Goal: Check status: Check status

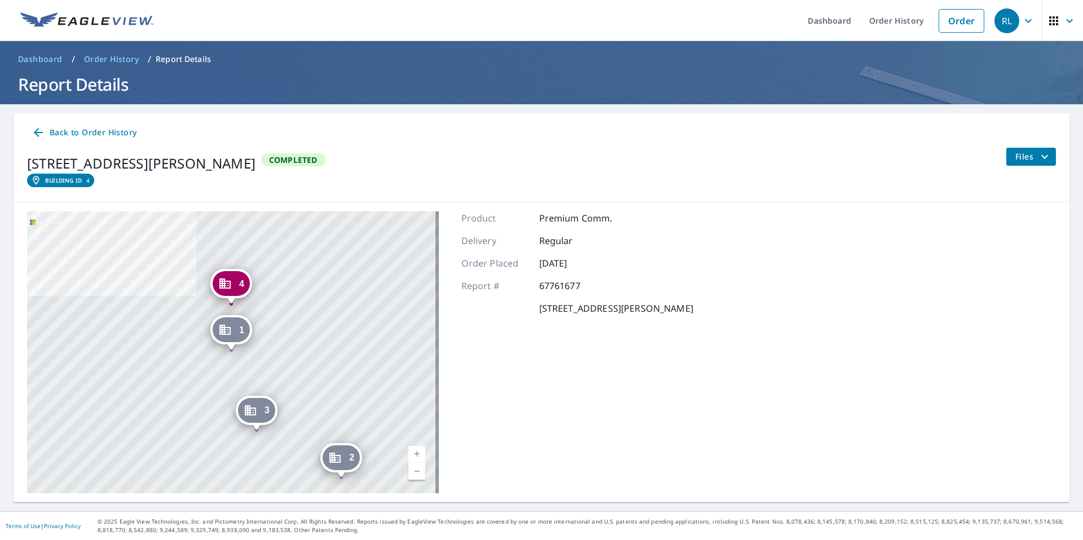
click at [53, 132] on span "Back to Order History" at bounding box center [84, 133] width 105 height 14
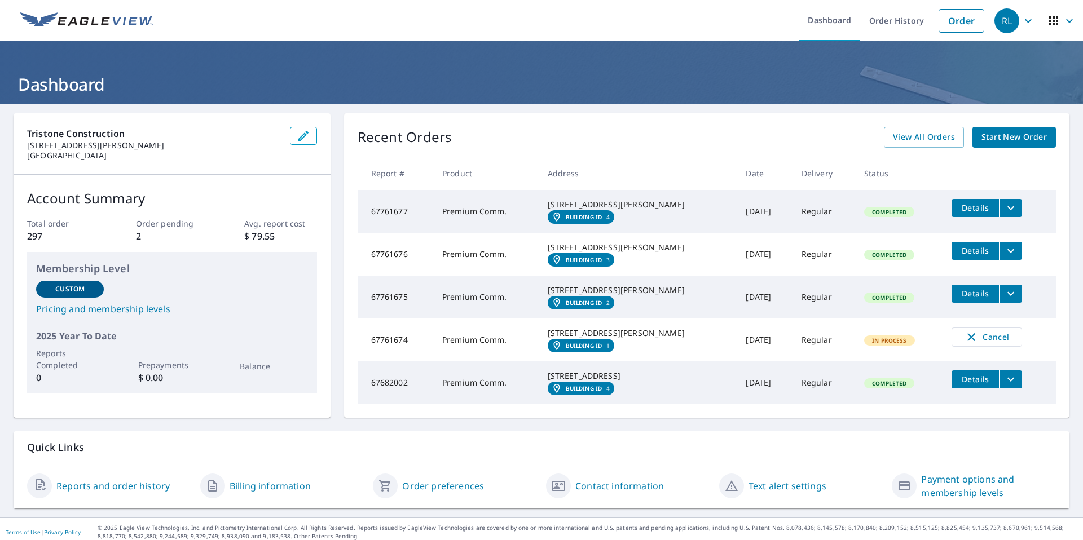
click at [658, 296] on div "1 Kessel Ct Madison, WI 53711" at bounding box center [638, 290] width 180 height 11
click at [961, 299] on span "Details" at bounding box center [975, 293] width 34 height 11
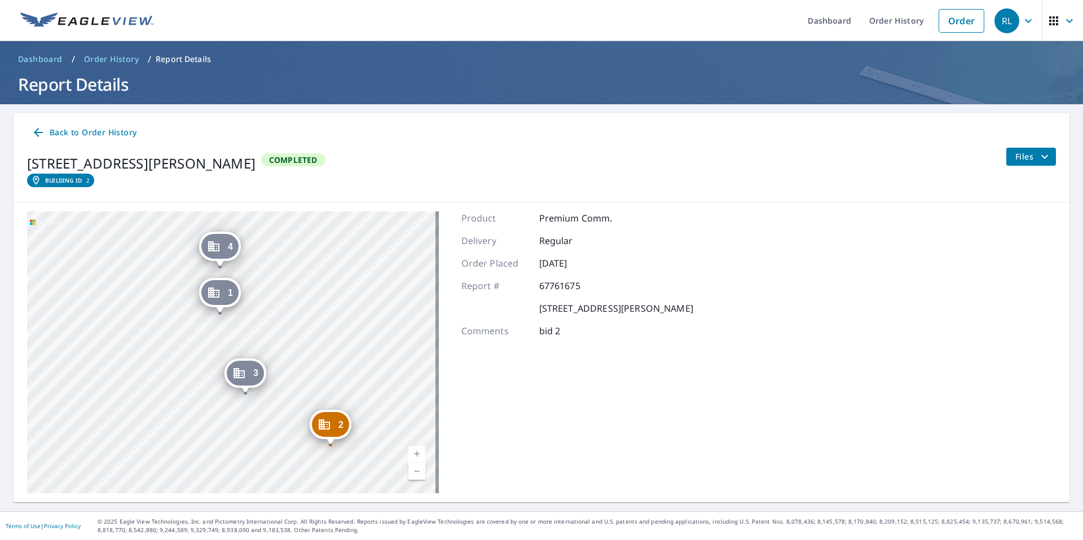
drag, startPoint x: 314, startPoint y: 365, endPoint x: 308, endPoint y: 347, distance: 18.4
click at [308, 347] on div "2 1 Kessel Ct Madison, WI 53711 3 30 Kessel Ct Madison, WI 53711 4 73 Kessel Ct…" at bounding box center [233, 352] width 412 height 282
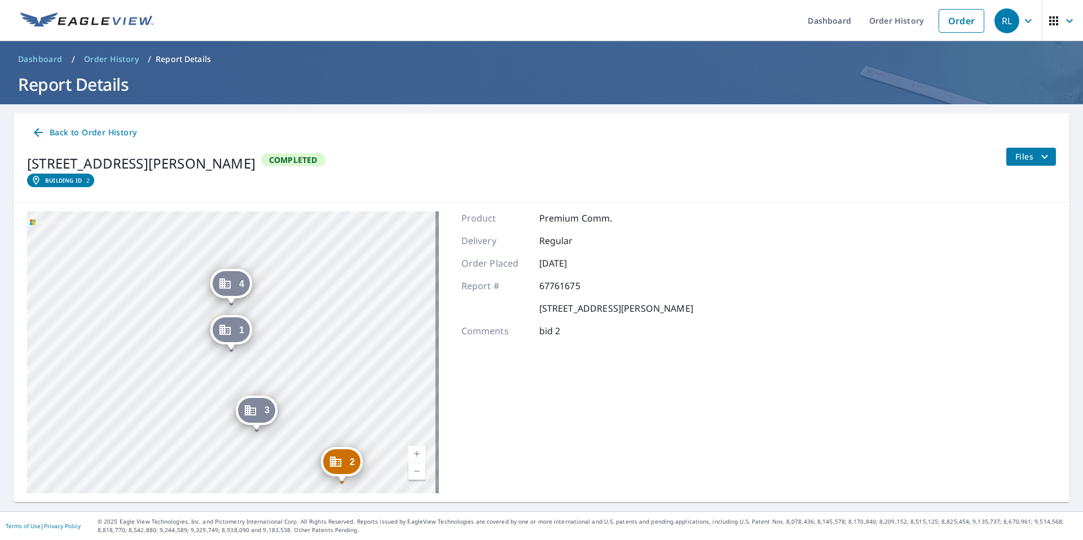
click at [94, 136] on span "Back to Order History" at bounding box center [84, 133] width 105 height 14
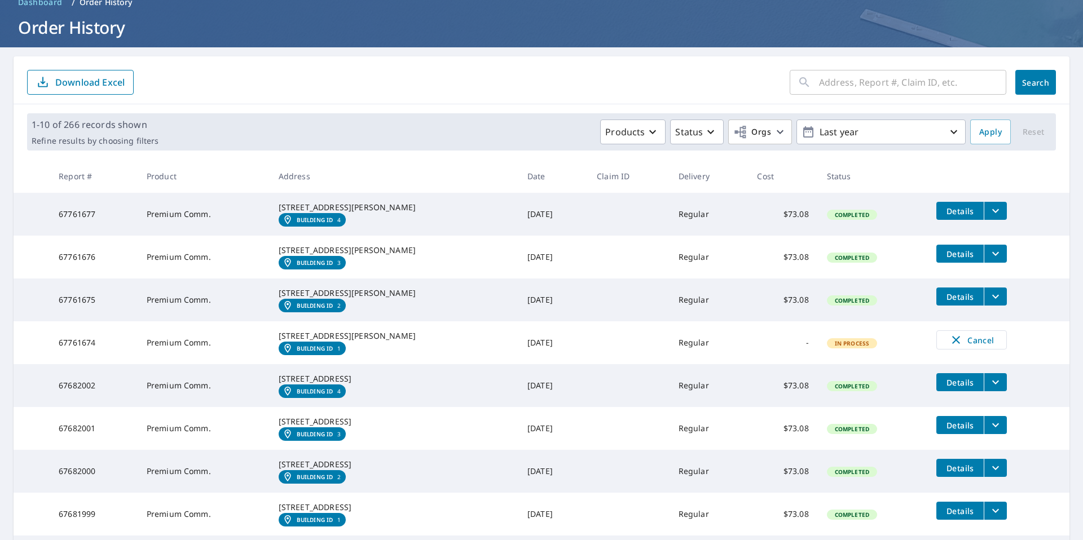
scroll to position [58, 0]
